Goal: Find specific page/section: Find specific page/section

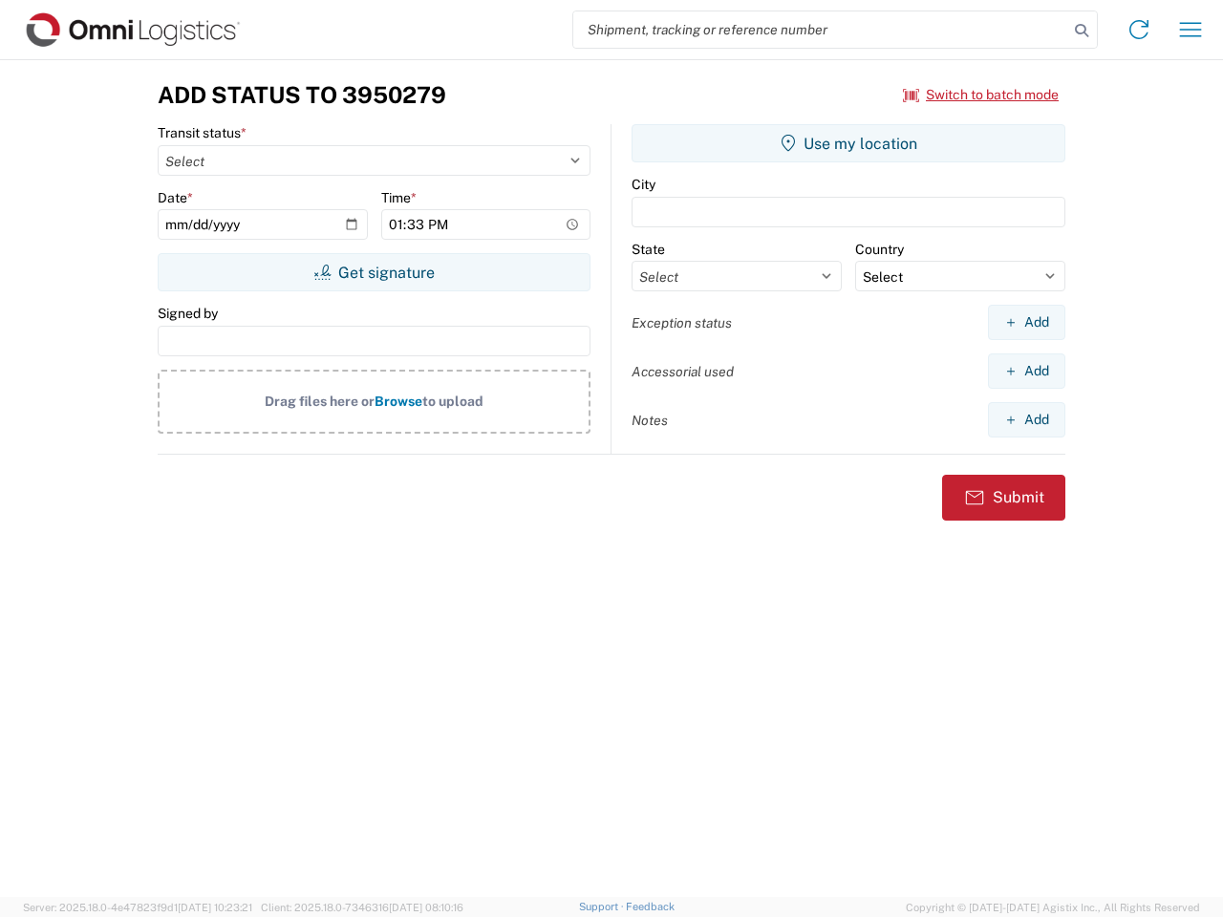
click at [821, 30] on input "search" at bounding box center [820, 29] width 495 height 36
click at [1081, 31] on icon at bounding box center [1081, 30] width 27 height 27
click at [1139, 30] on icon at bounding box center [1138, 29] width 31 height 31
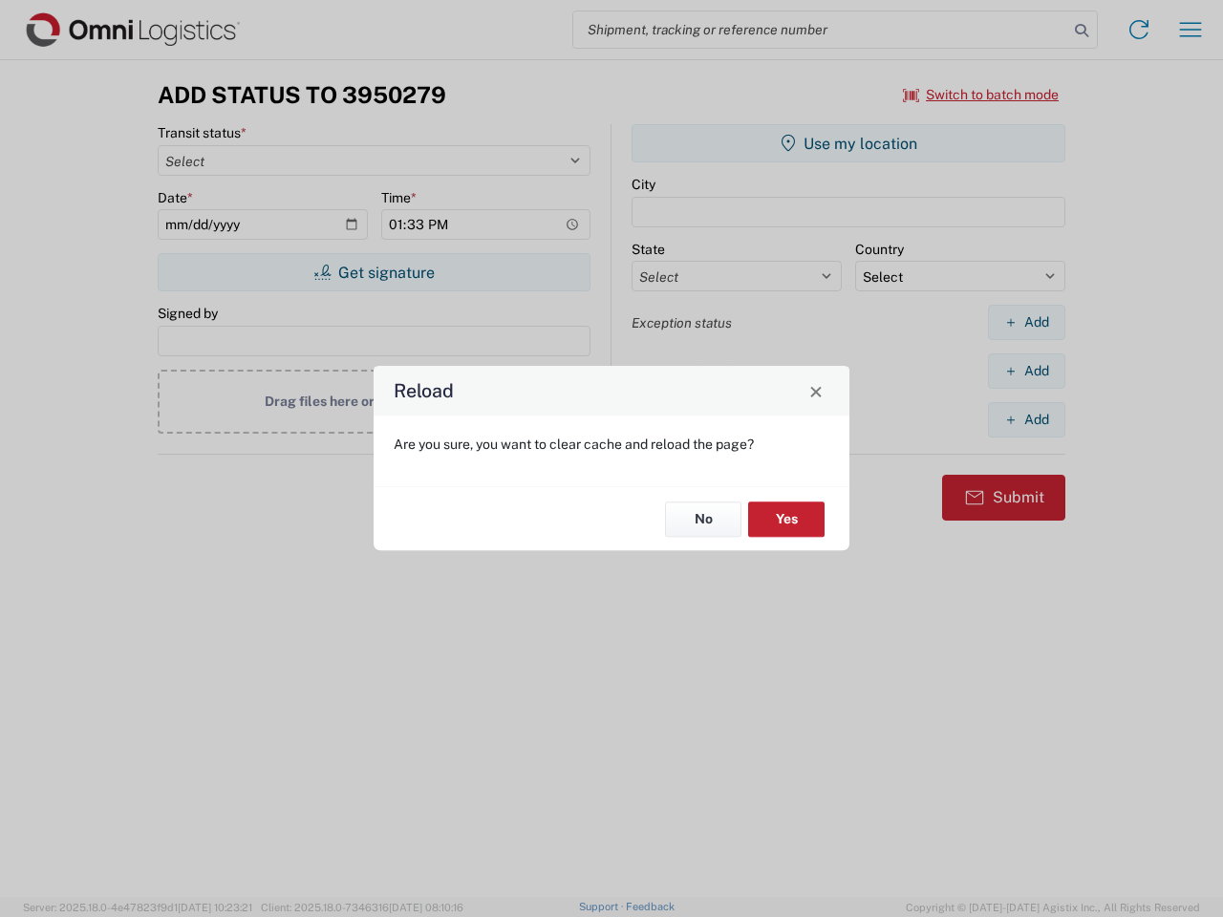
click at [981, 95] on div "Reload Are you sure, you want to clear cache and reload the page? No Yes" at bounding box center [611, 458] width 1223 height 917
click at [373, 272] on div "Reload Are you sure, you want to clear cache and reload the page? No Yes" at bounding box center [611, 458] width 1223 height 917
click at [848, 143] on div "Reload Are you sure, you want to clear cache and reload the page? No Yes" at bounding box center [611, 458] width 1223 height 917
click at [1026, 322] on div "Reload Are you sure, you want to clear cache and reload the page? No Yes" at bounding box center [611, 458] width 1223 height 917
click at [1026, 371] on div "Reload Are you sure, you want to clear cache and reload the page? No Yes" at bounding box center [611, 458] width 1223 height 917
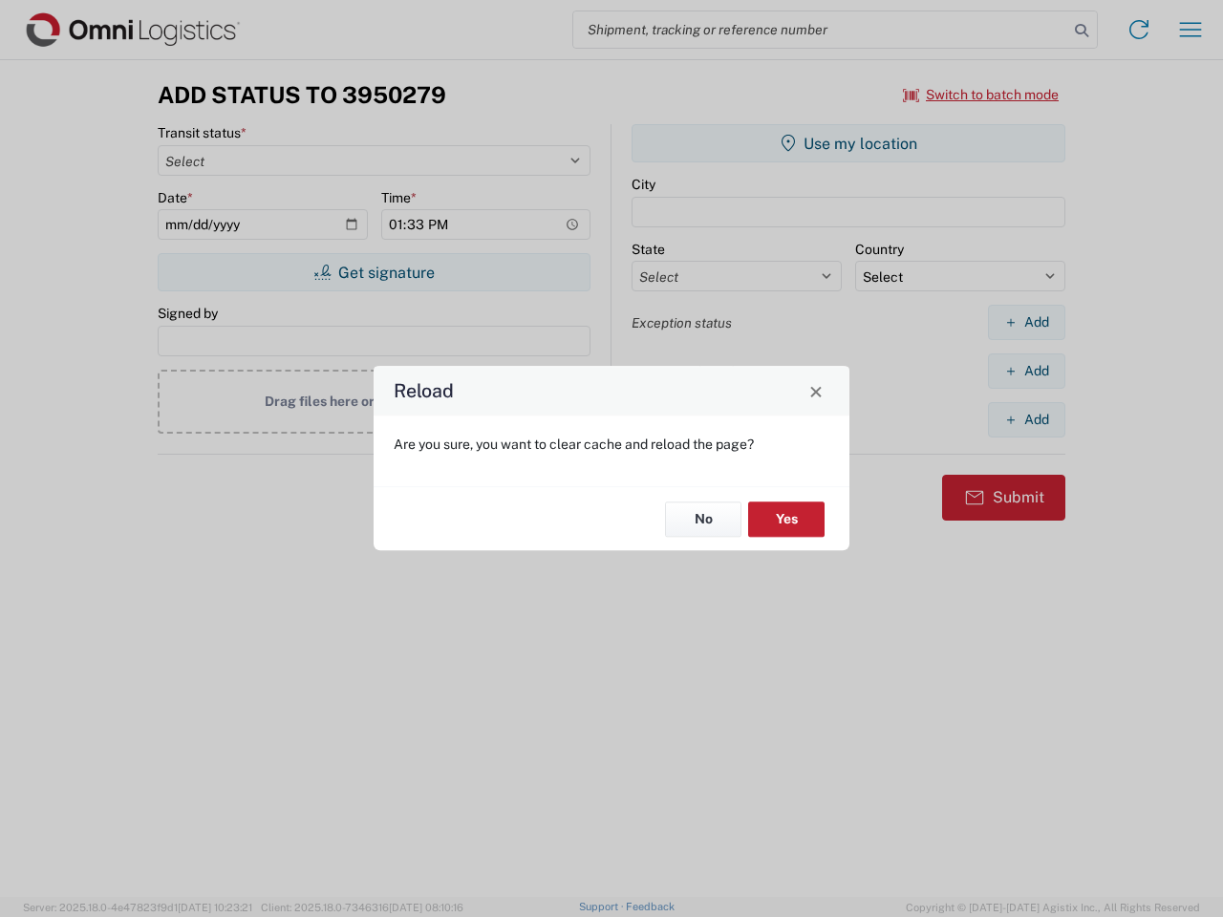
click at [1026, 419] on div "Reload Are you sure, you want to clear cache and reload the page? No Yes" at bounding box center [611, 458] width 1223 height 917
